Goal: Transaction & Acquisition: Book appointment/travel/reservation

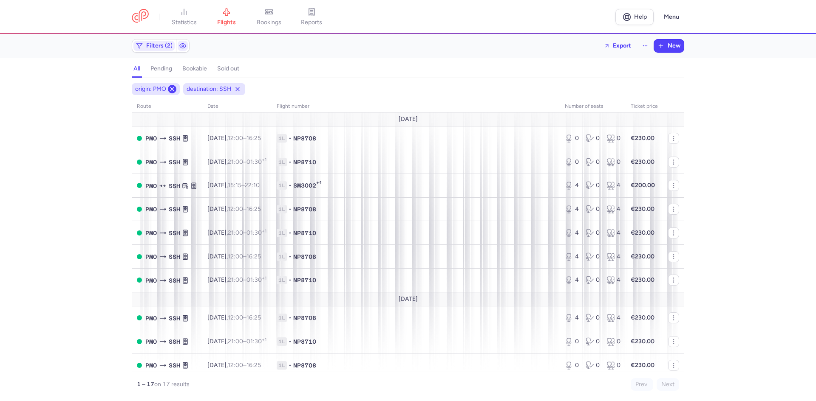
click at [171, 89] on icon at bounding box center [172, 89] width 7 height 7
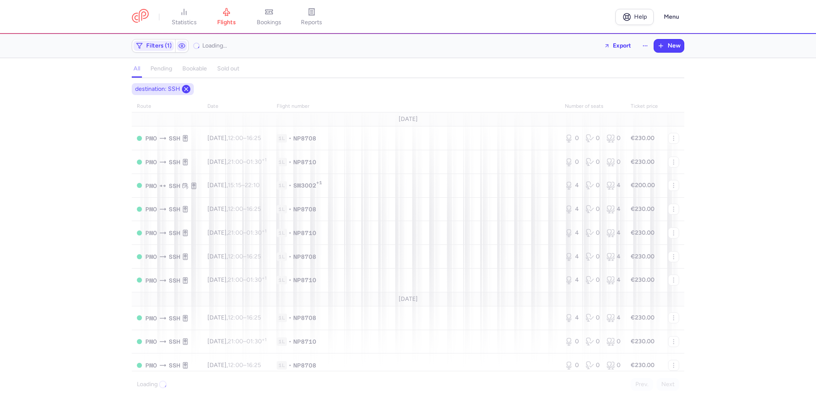
click at [188, 92] on icon at bounding box center [186, 89] width 7 height 7
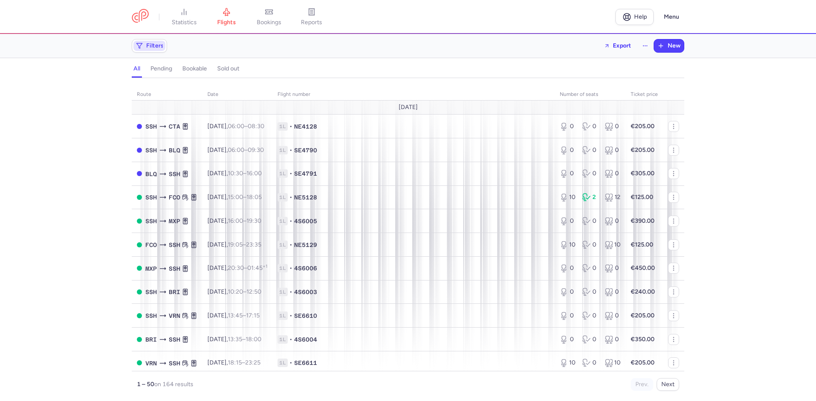
click at [162, 47] on span "Filters" at bounding box center [154, 45] width 17 height 7
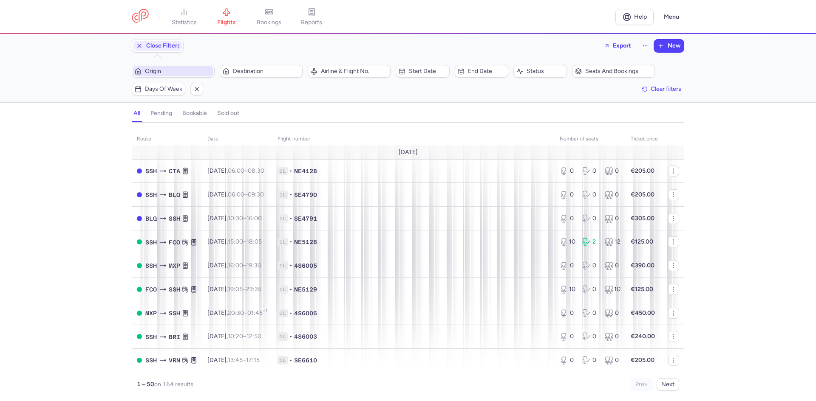
click at [168, 68] on span "Origin" at bounding box center [178, 71] width 67 height 7
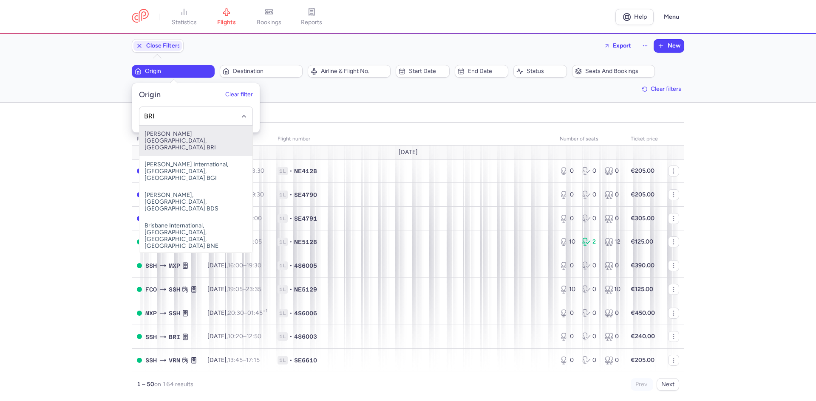
click at [215, 136] on span "[PERSON_NAME][GEOGRAPHIC_DATA], [GEOGRAPHIC_DATA] BRI" at bounding box center [195, 141] width 113 height 31
type input "BRI"
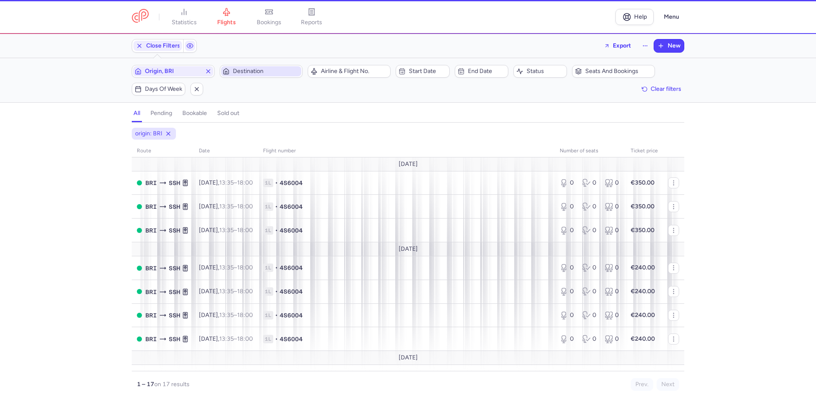
click at [249, 76] on span "Destination" at bounding box center [261, 71] width 80 height 10
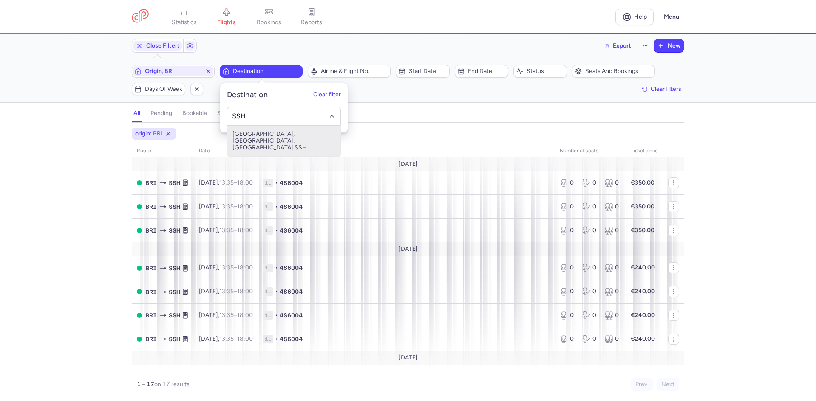
click at [268, 135] on span "[GEOGRAPHIC_DATA], [GEOGRAPHIC_DATA], [GEOGRAPHIC_DATA] SSH" at bounding box center [283, 141] width 113 height 31
type input "SSH"
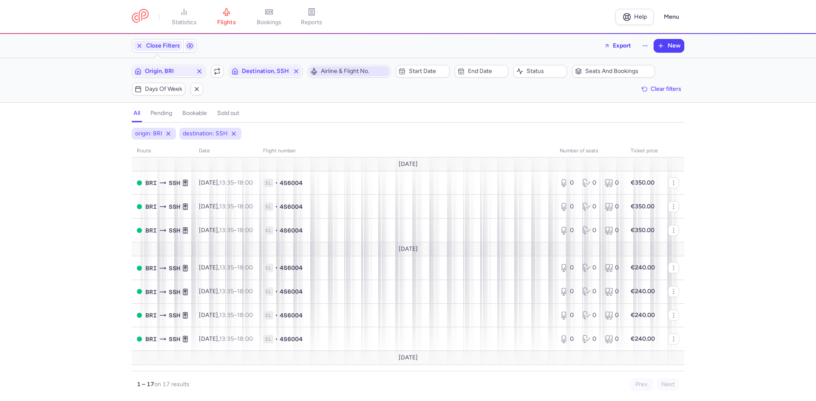
click at [380, 71] on span "Airline & Flight No." at bounding box center [354, 71] width 67 height 7
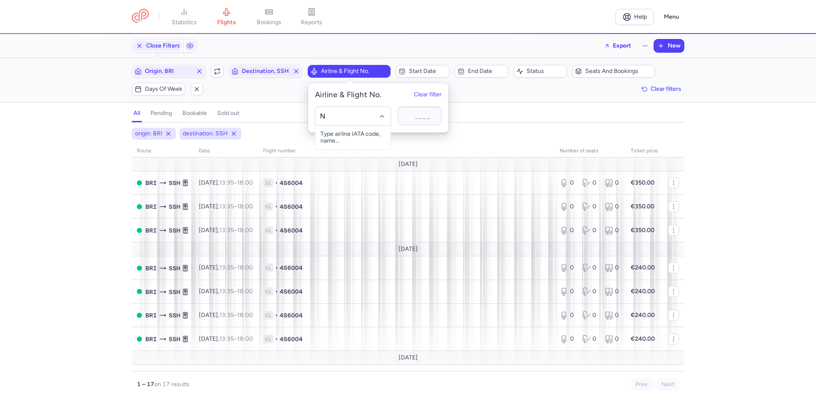
type input "NE"
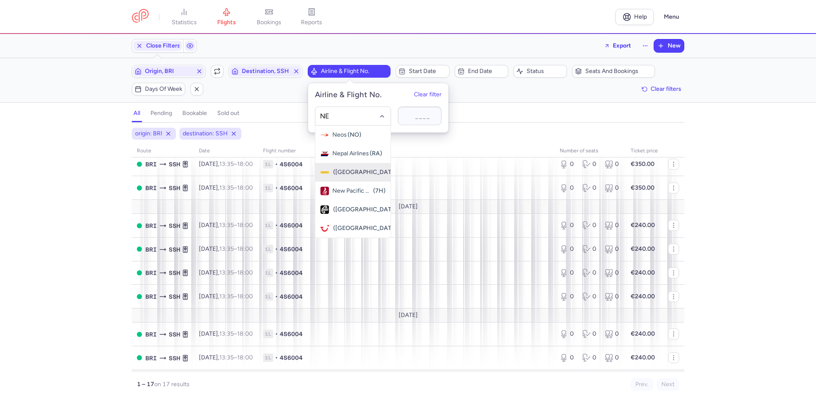
click at [332, 170] on span "Nesma Airlines" at bounding box center [332, 172] width 0 height 7
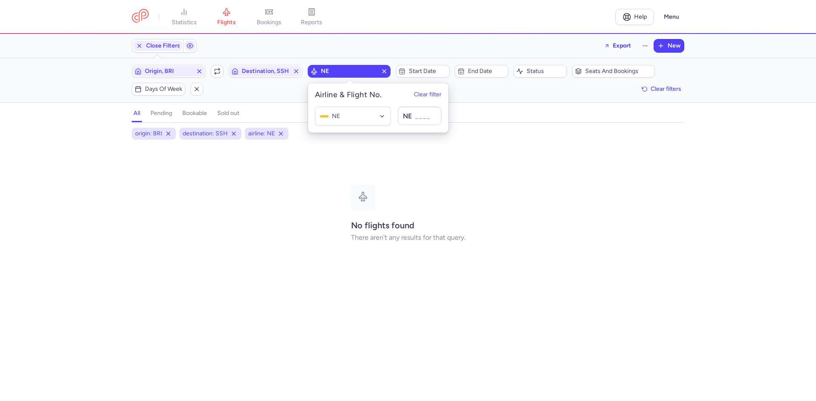
click at [118, 220] on div "origin: BRI destination: SSH airline: NE No flights found There aren't any resu…" at bounding box center [408, 265] width 816 height 274
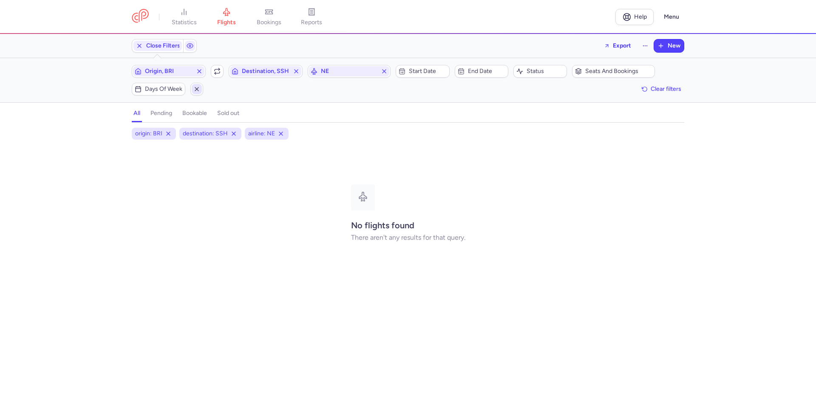
click at [195, 89] on icon "button" at bounding box center [196, 89] width 7 height 7
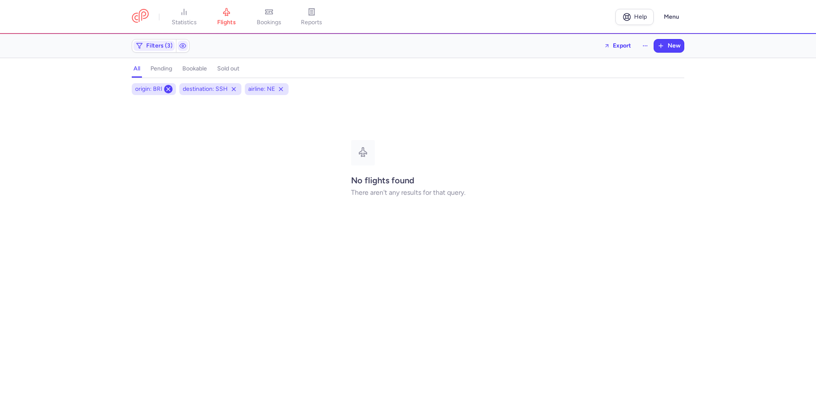
click at [166, 92] on icon at bounding box center [168, 89] width 7 height 7
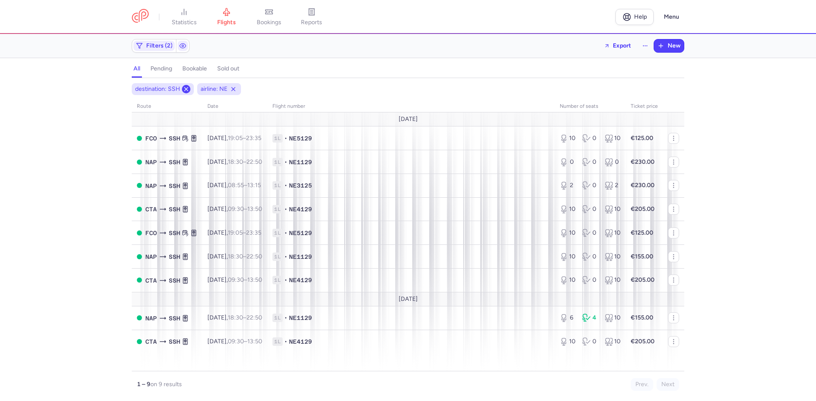
click at [184, 91] on icon at bounding box center [186, 89] width 7 height 7
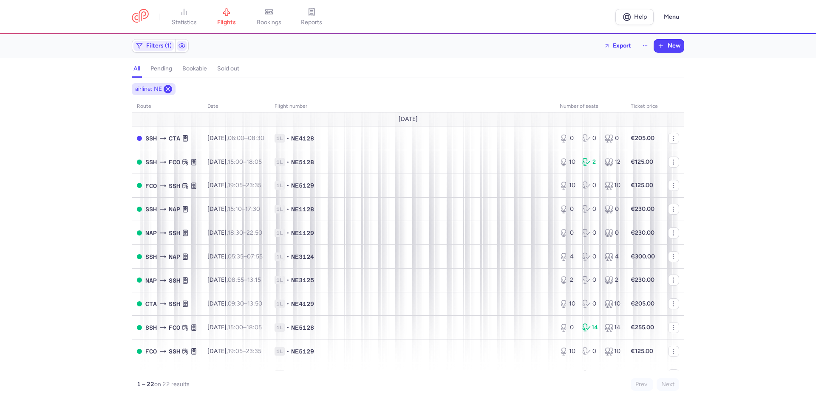
click at [170, 90] on icon at bounding box center [167, 89] width 7 height 7
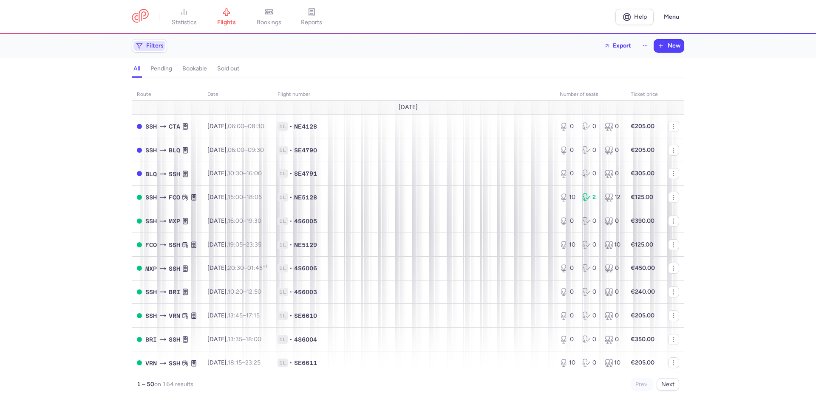
click at [151, 51] on span "Filters" at bounding box center [149, 46] width 32 height 10
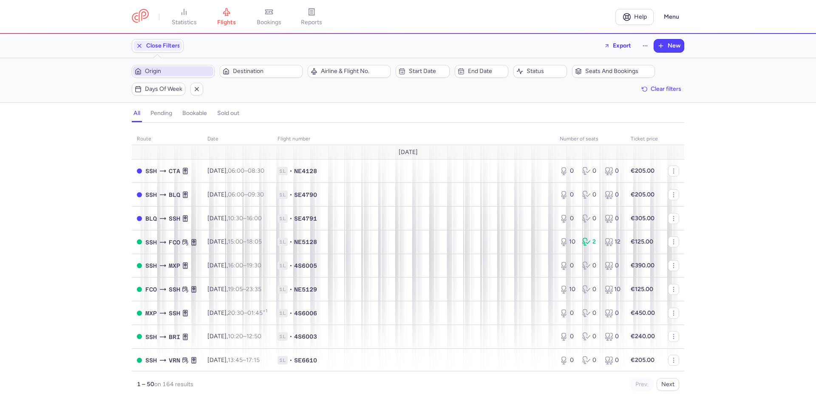
click at [177, 73] on span "Origin" at bounding box center [178, 71] width 67 height 7
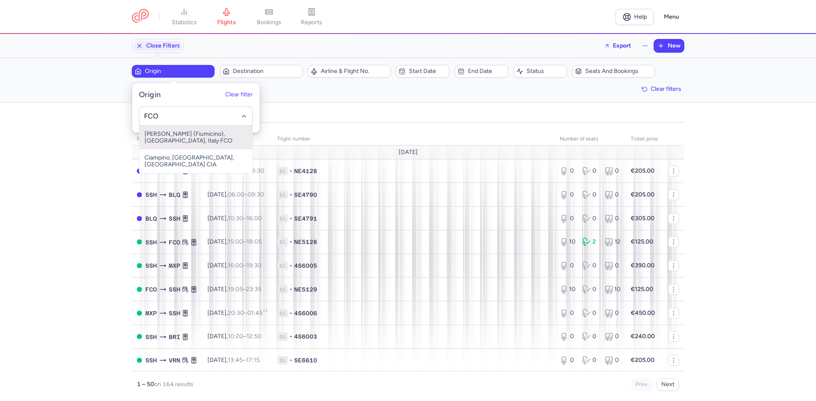
click at [212, 139] on span "[PERSON_NAME] (Fiumicino), [GEOGRAPHIC_DATA], Italy FCO" at bounding box center [195, 138] width 113 height 24
type input "FCO"
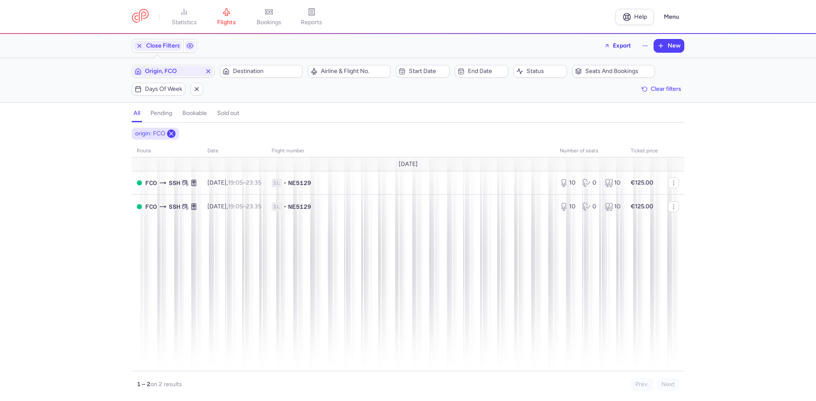
click at [173, 135] on icon at bounding box center [171, 133] width 7 height 7
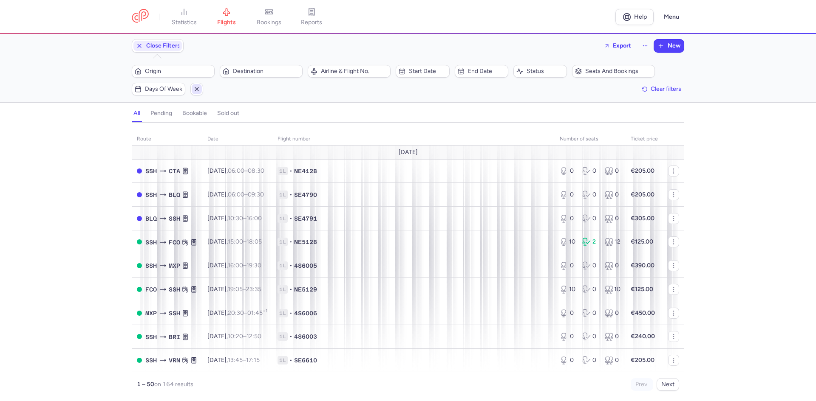
click at [191, 90] on button "button" at bounding box center [196, 89] width 13 height 13
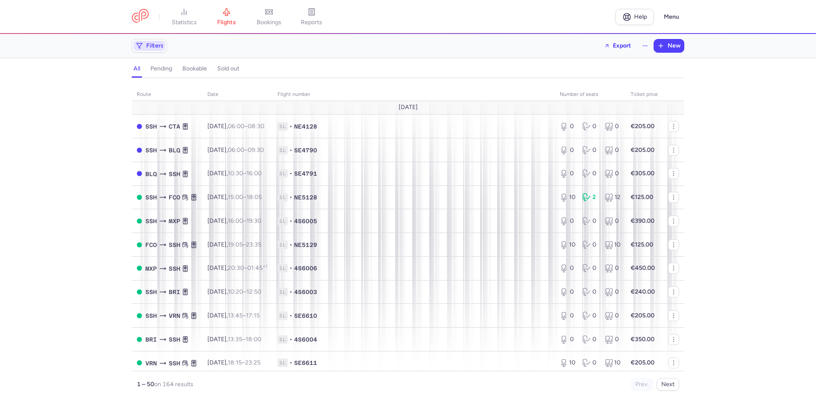
click at [157, 48] on span "Filters" at bounding box center [154, 45] width 17 height 7
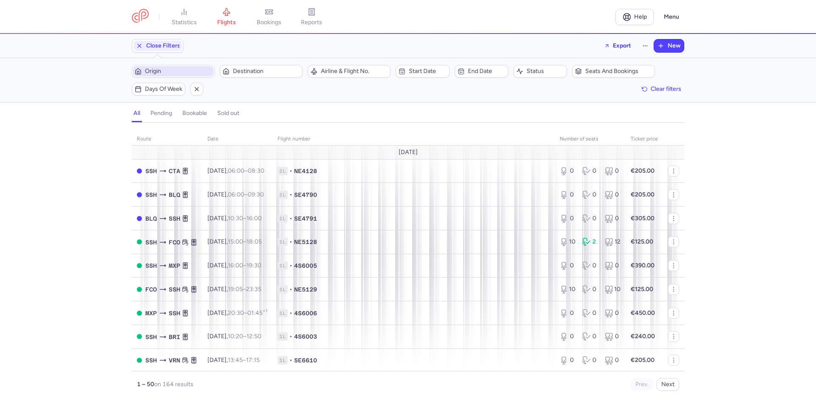
click at [165, 66] on span "Origin" at bounding box center [173, 71] width 80 height 10
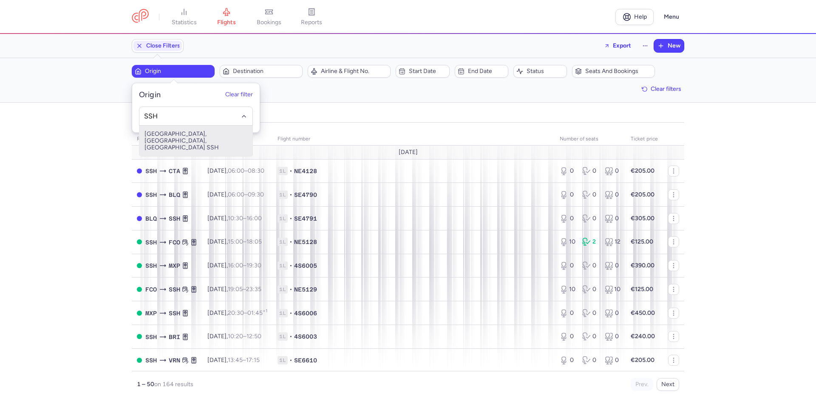
click at [196, 139] on span "[GEOGRAPHIC_DATA], [GEOGRAPHIC_DATA], [GEOGRAPHIC_DATA] SSH" at bounding box center [195, 141] width 113 height 31
type input "SSH"
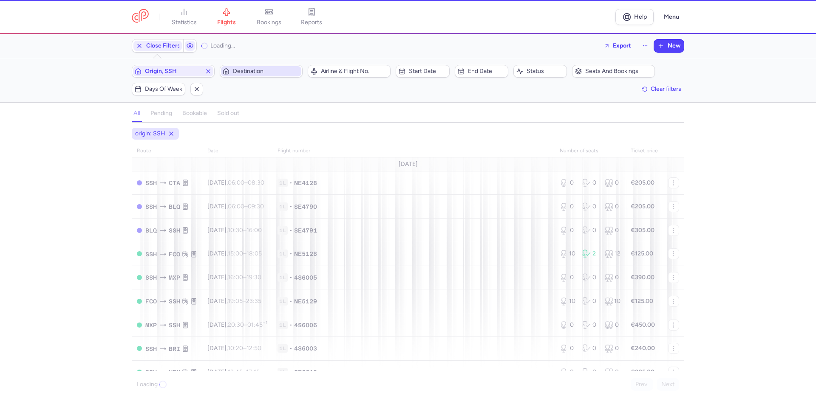
click at [241, 67] on span "Destination" at bounding box center [261, 71] width 80 height 10
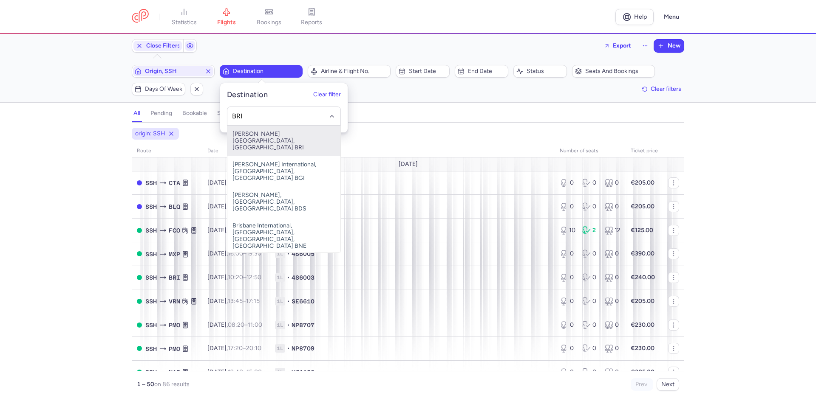
click at [255, 136] on span "[PERSON_NAME][GEOGRAPHIC_DATA], [GEOGRAPHIC_DATA] BRI" at bounding box center [283, 141] width 113 height 31
type input "BRI"
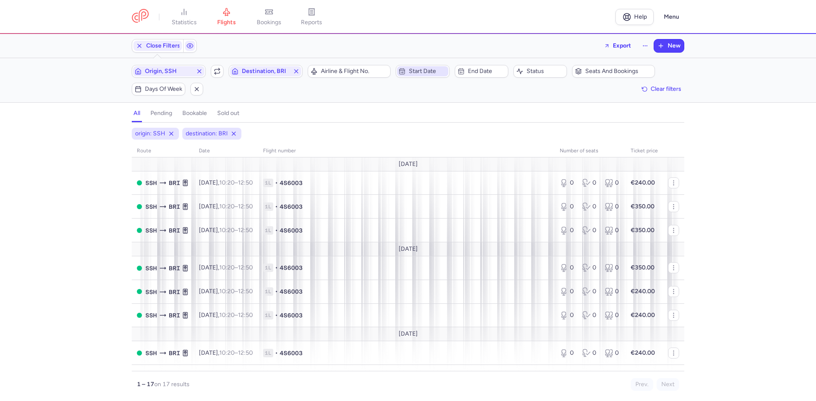
click at [411, 71] on span "Start date" at bounding box center [427, 71] width 37 height 7
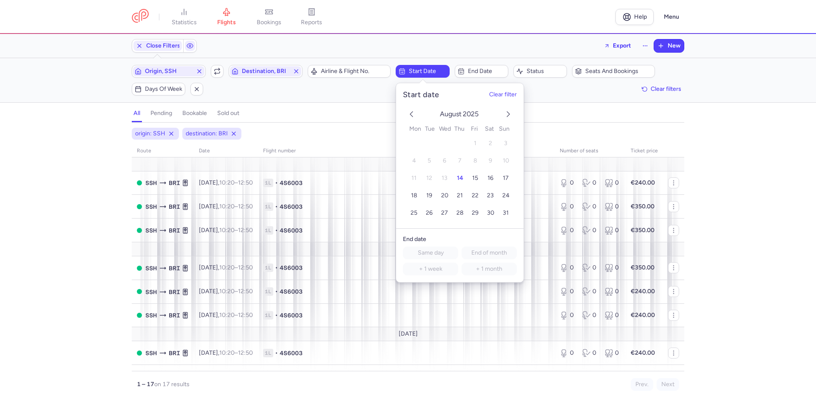
click at [512, 114] on icon "next month" at bounding box center [508, 114] width 10 height 10
click at [476, 143] on span "5" at bounding box center [474, 143] width 3 height 7
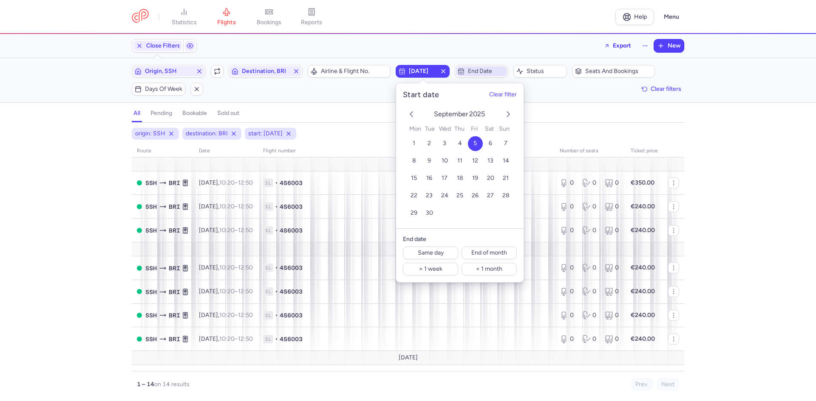
click at [487, 71] on span "End date" at bounding box center [486, 71] width 37 height 7
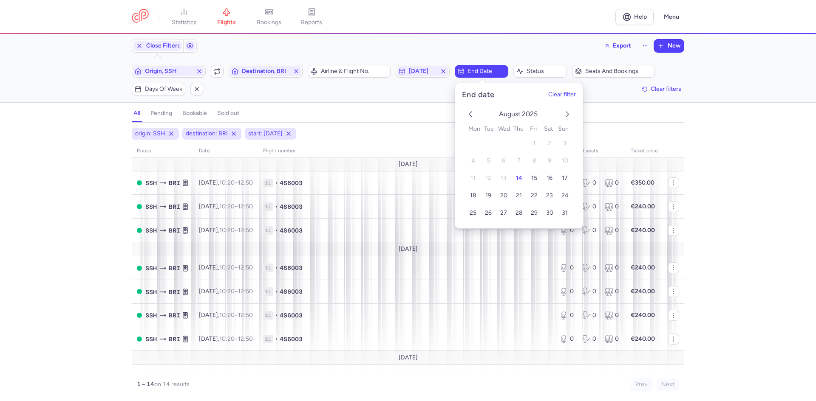
click at [567, 115] on icon "next month" at bounding box center [567, 114] width 10 height 10
click at [531, 145] on button "5" at bounding box center [533, 143] width 15 height 15
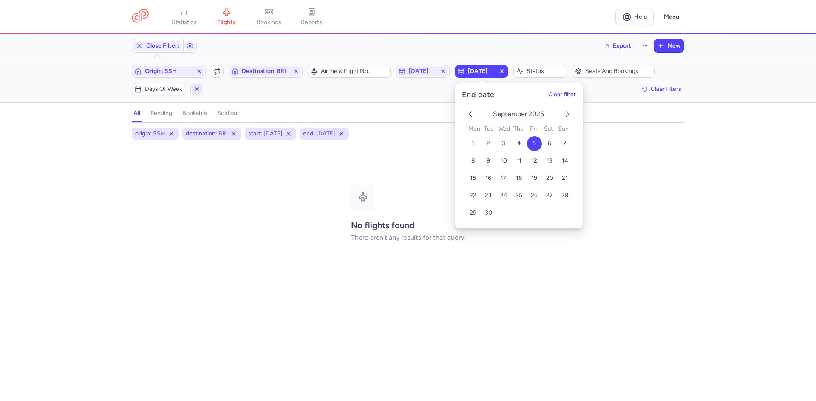
click at [200, 88] on icon "button" at bounding box center [196, 89] width 7 height 7
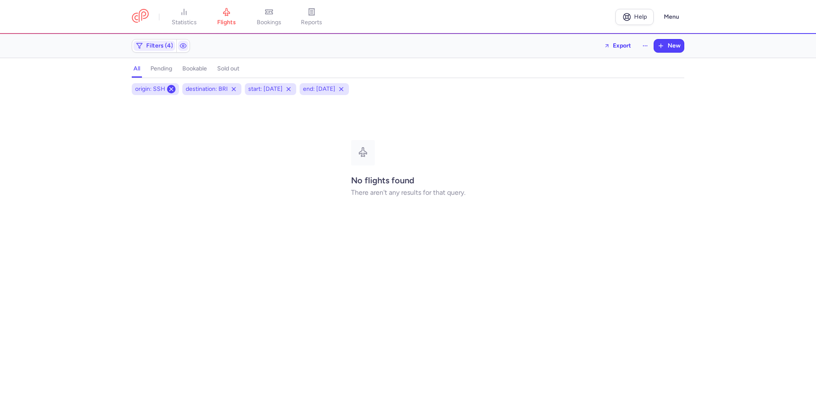
click at [170, 90] on line at bounding box center [171, 89] width 3 height 3
click at [181, 90] on icon at bounding box center [183, 89] width 7 height 7
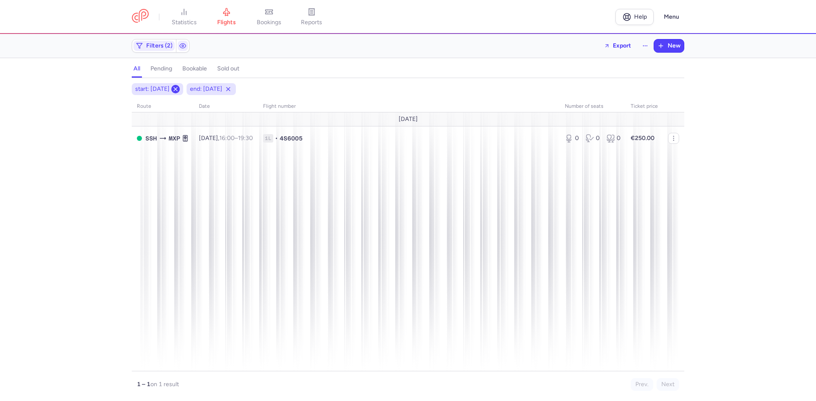
click at [179, 90] on icon at bounding box center [175, 89] width 7 height 7
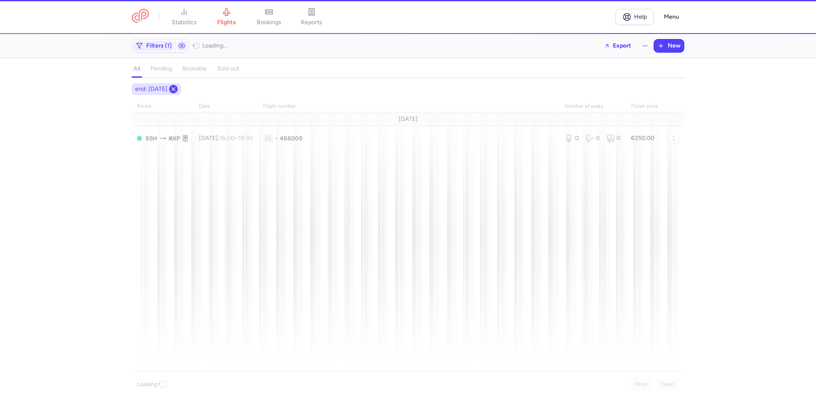
click at [177, 91] on icon at bounding box center [173, 89] width 7 height 7
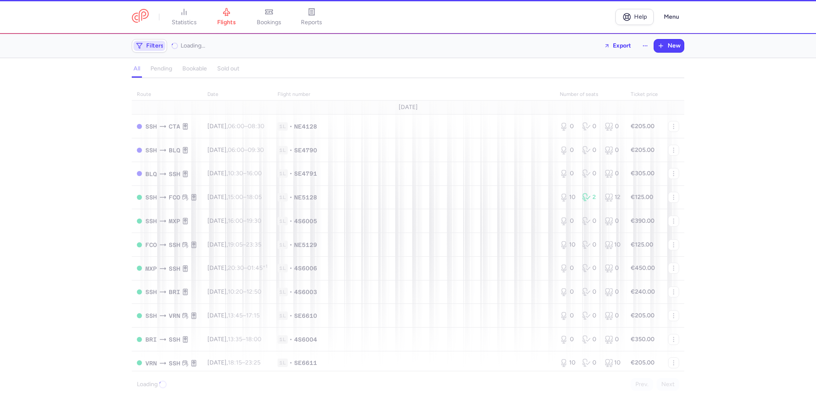
click at [158, 46] on span "Filters" at bounding box center [154, 45] width 17 height 7
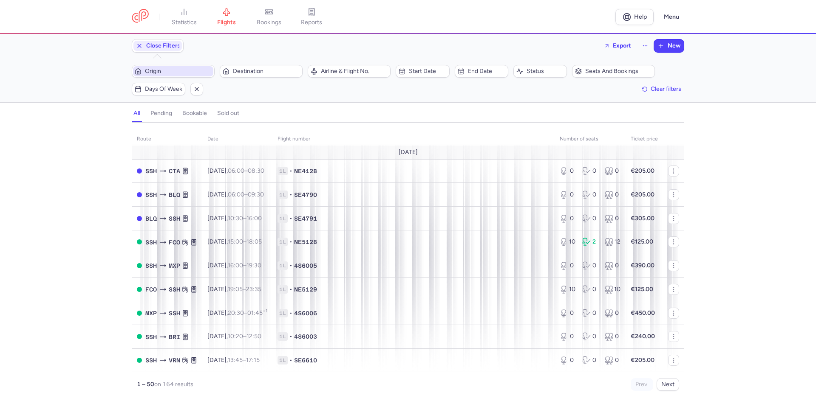
click at [162, 73] on span "Origin" at bounding box center [178, 71] width 67 height 7
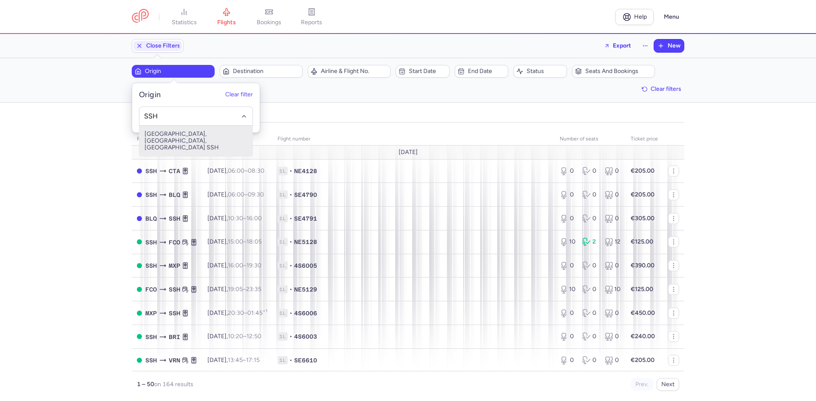
click at [188, 141] on span "[GEOGRAPHIC_DATA], [GEOGRAPHIC_DATA], [GEOGRAPHIC_DATA] SSH" at bounding box center [195, 141] width 113 height 31
type input "SSH"
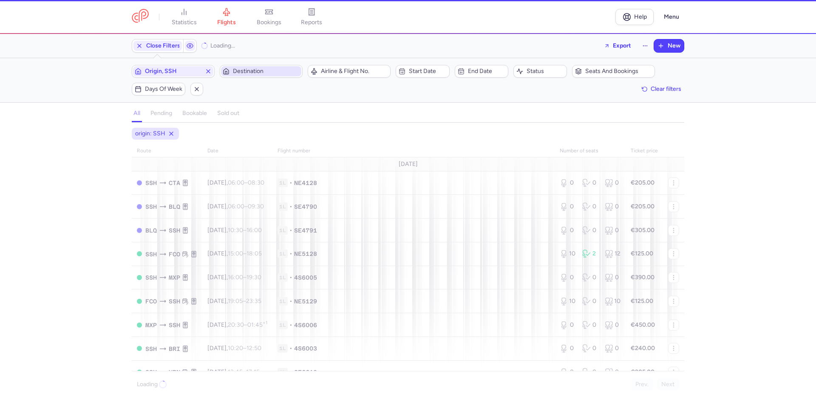
click at [268, 66] on span "Destination" at bounding box center [261, 71] width 80 height 10
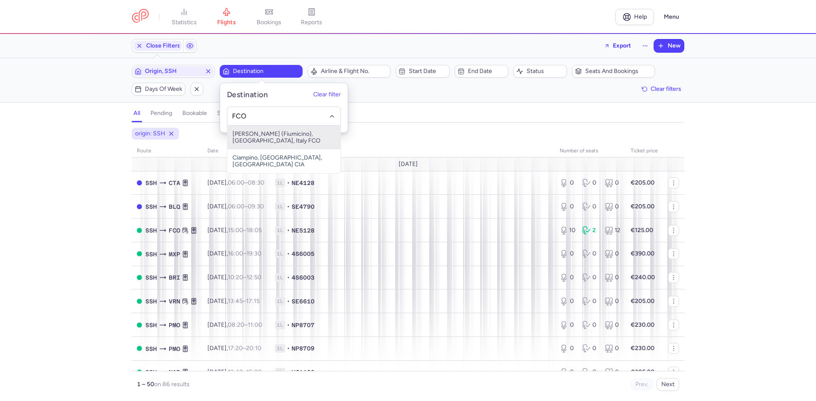
click at [260, 144] on span "[PERSON_NAME] (Fiumicino), [GEOGRAPHIC_DATA], Italy FCO" at bounding box center [283, 138] width 113 height 24
type input "FCO"
